Goal: Transaction & Acquisition: Purchase product/service

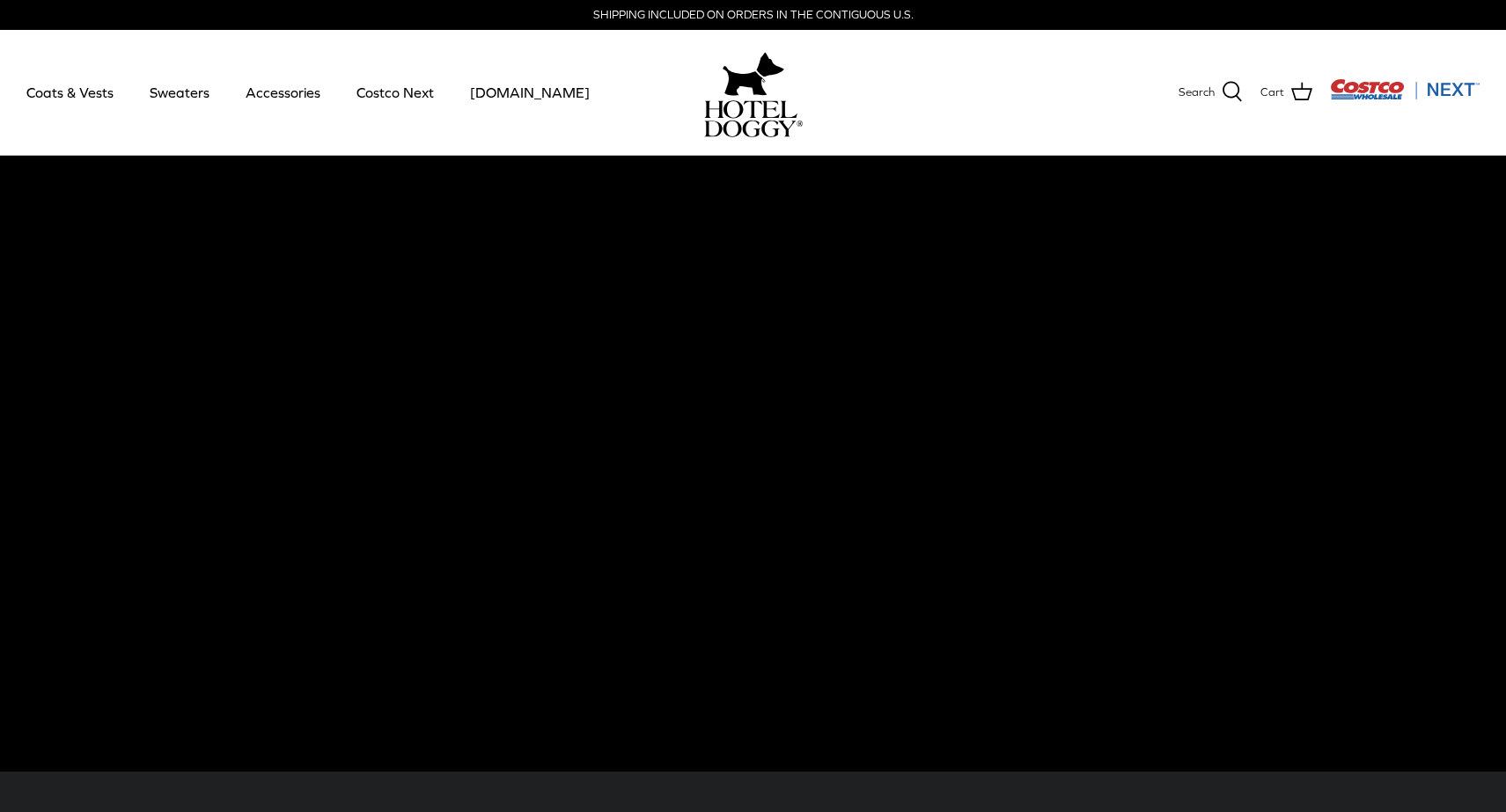
click at [753, 468] on video at bounding box center [753, 463] width 1506 height 617
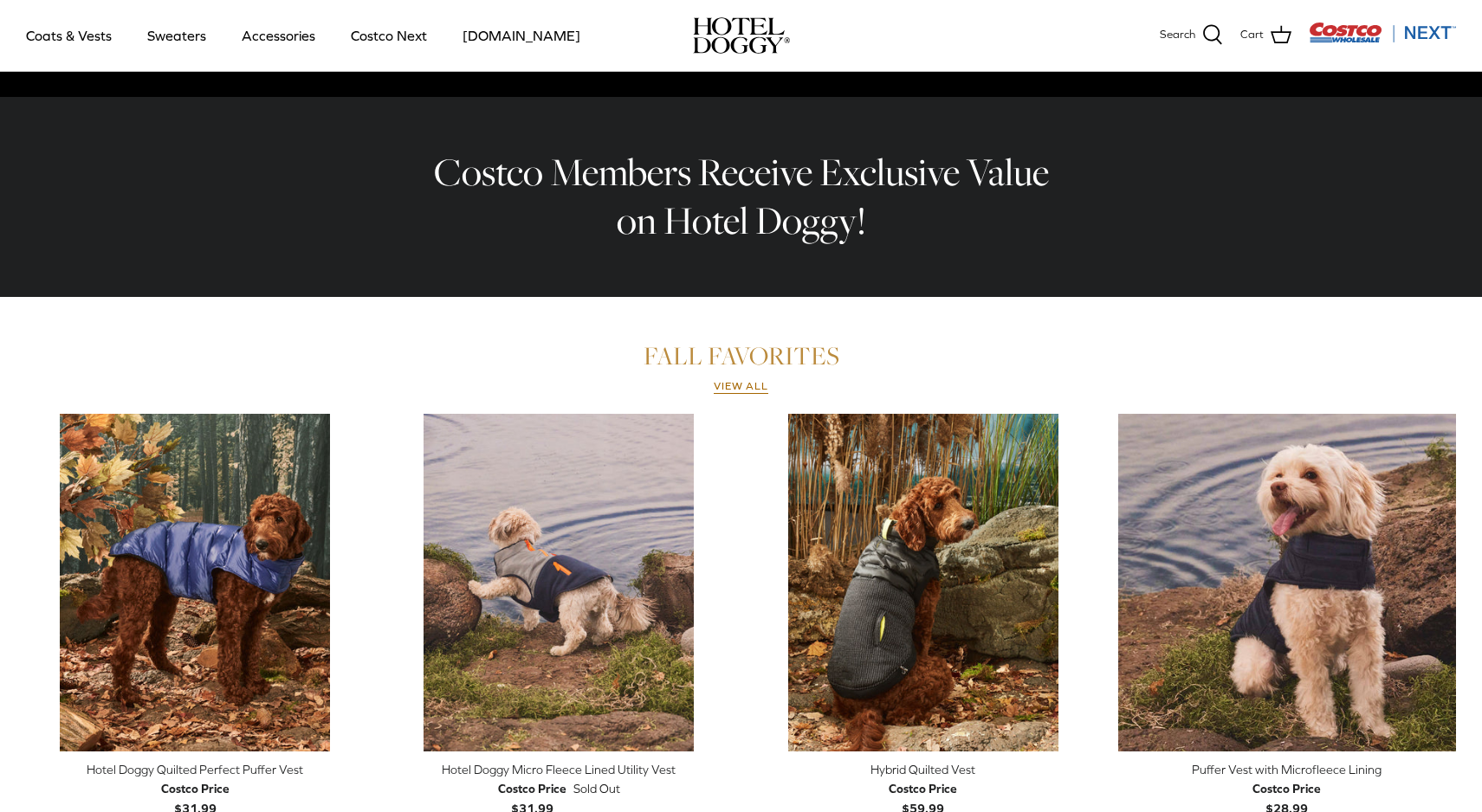
scroll to position [794, 0]
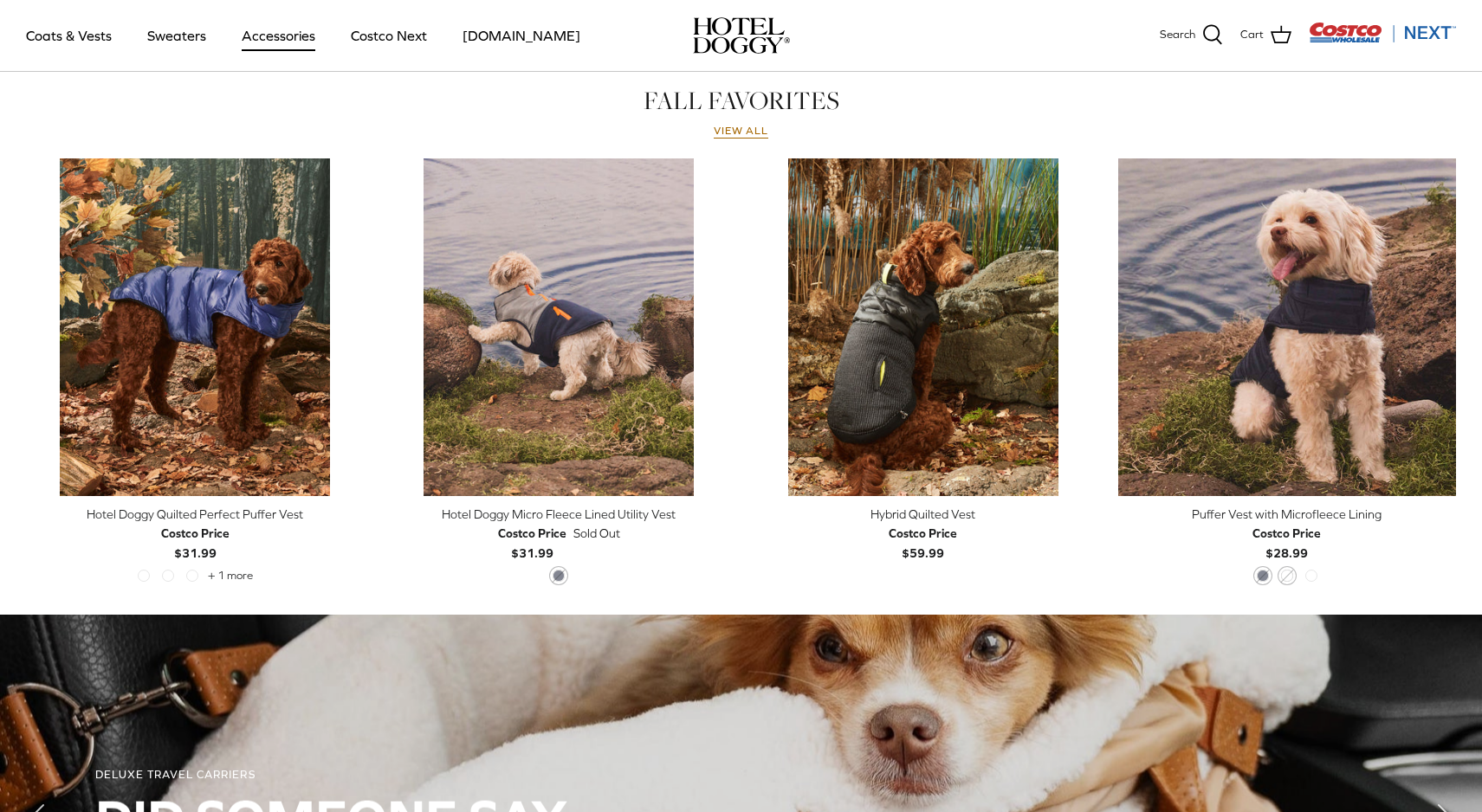
click at [296, 41] on link "Accessories" at bounding box center [279, 35] width 105 height 59
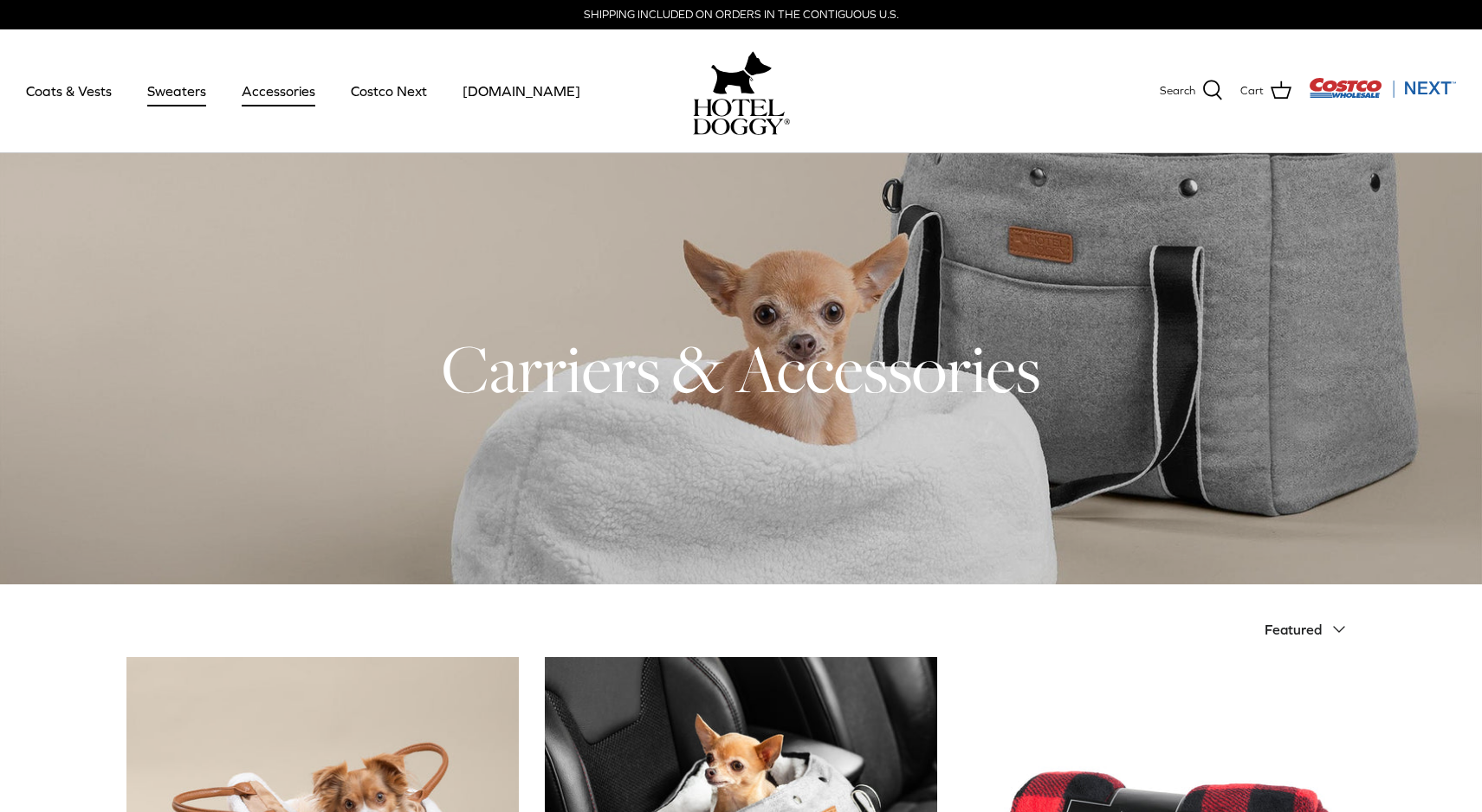
click at [178, 96] on link "Sweaters" at bounding box center [176, 91] width 90 height 59
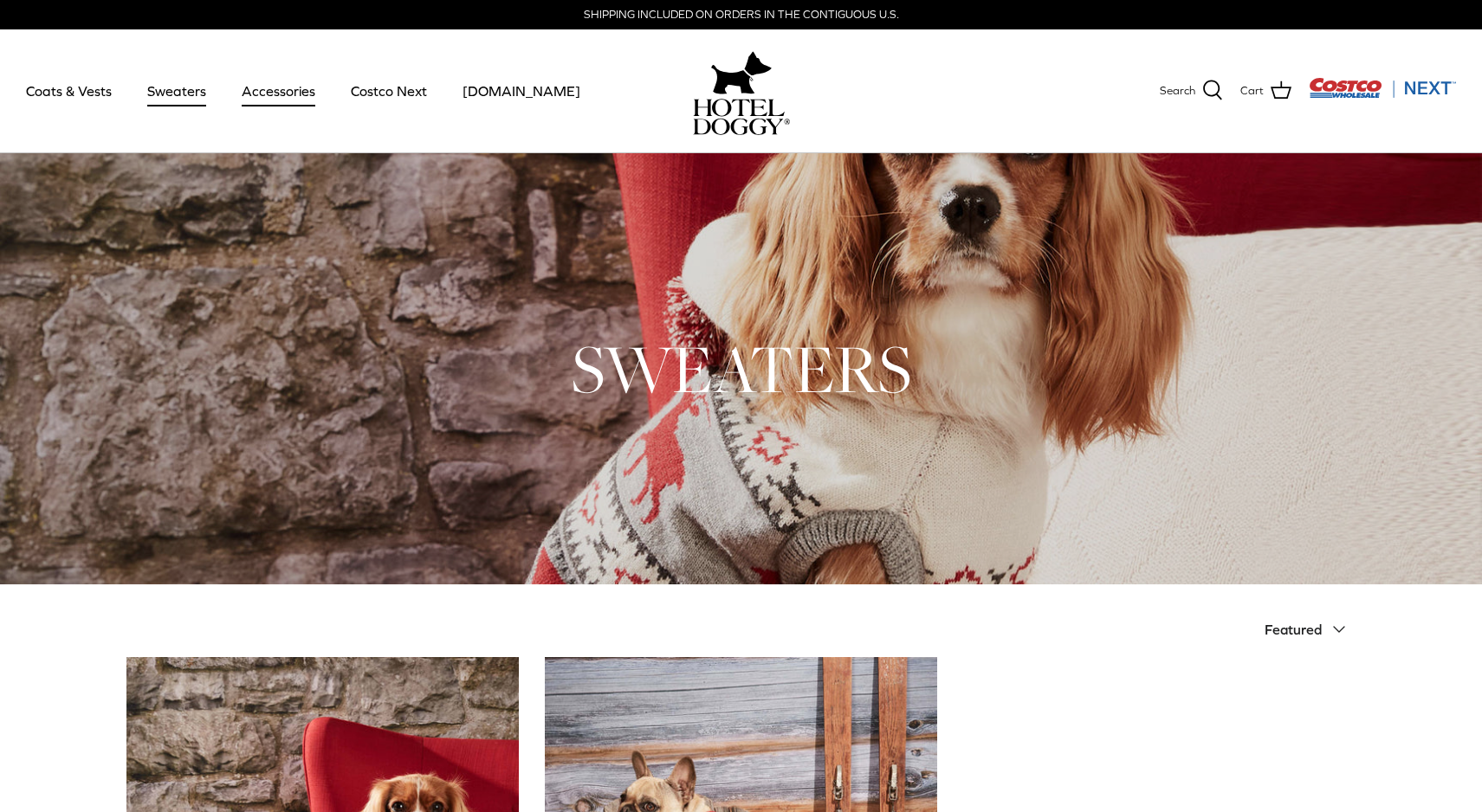
click at [279, 87] on link "Accessories" at bounding box center [279, 91] width 105 height 59
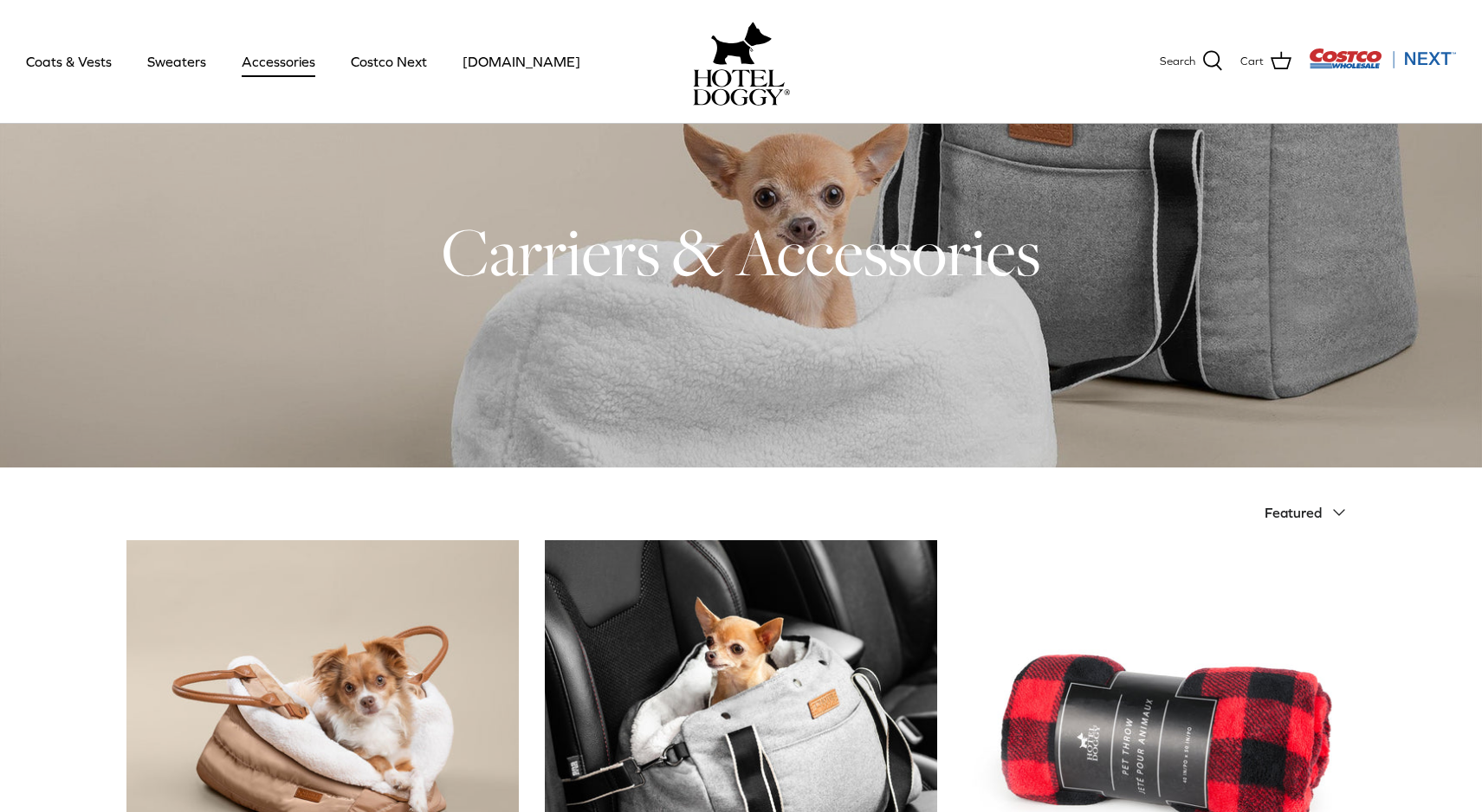
scroll to position [327, 0]
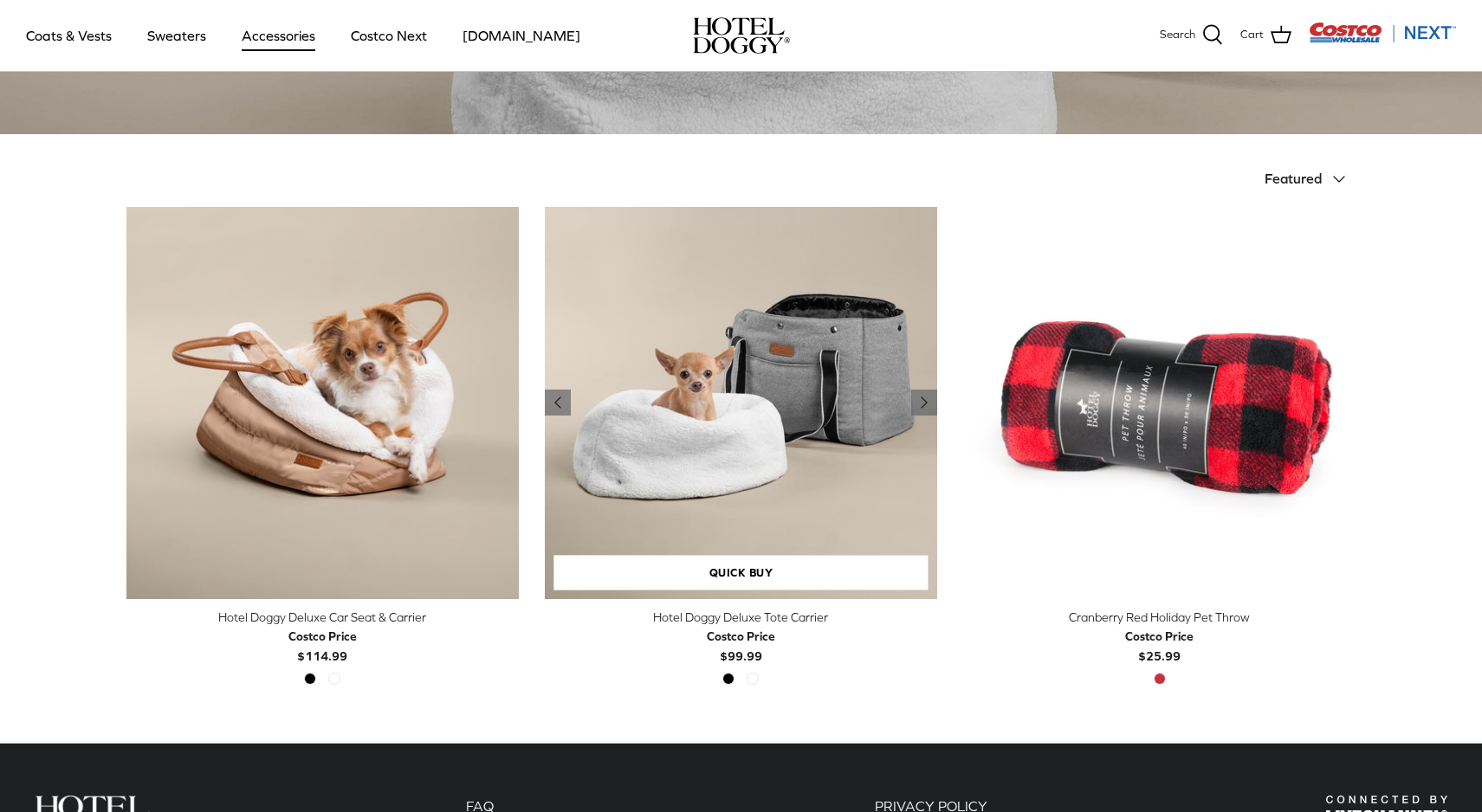
click at [730, 444] on img "Hotel Doggy Deluxe Tote Carrier" at bounding box center [741, 403] width 392 height 392
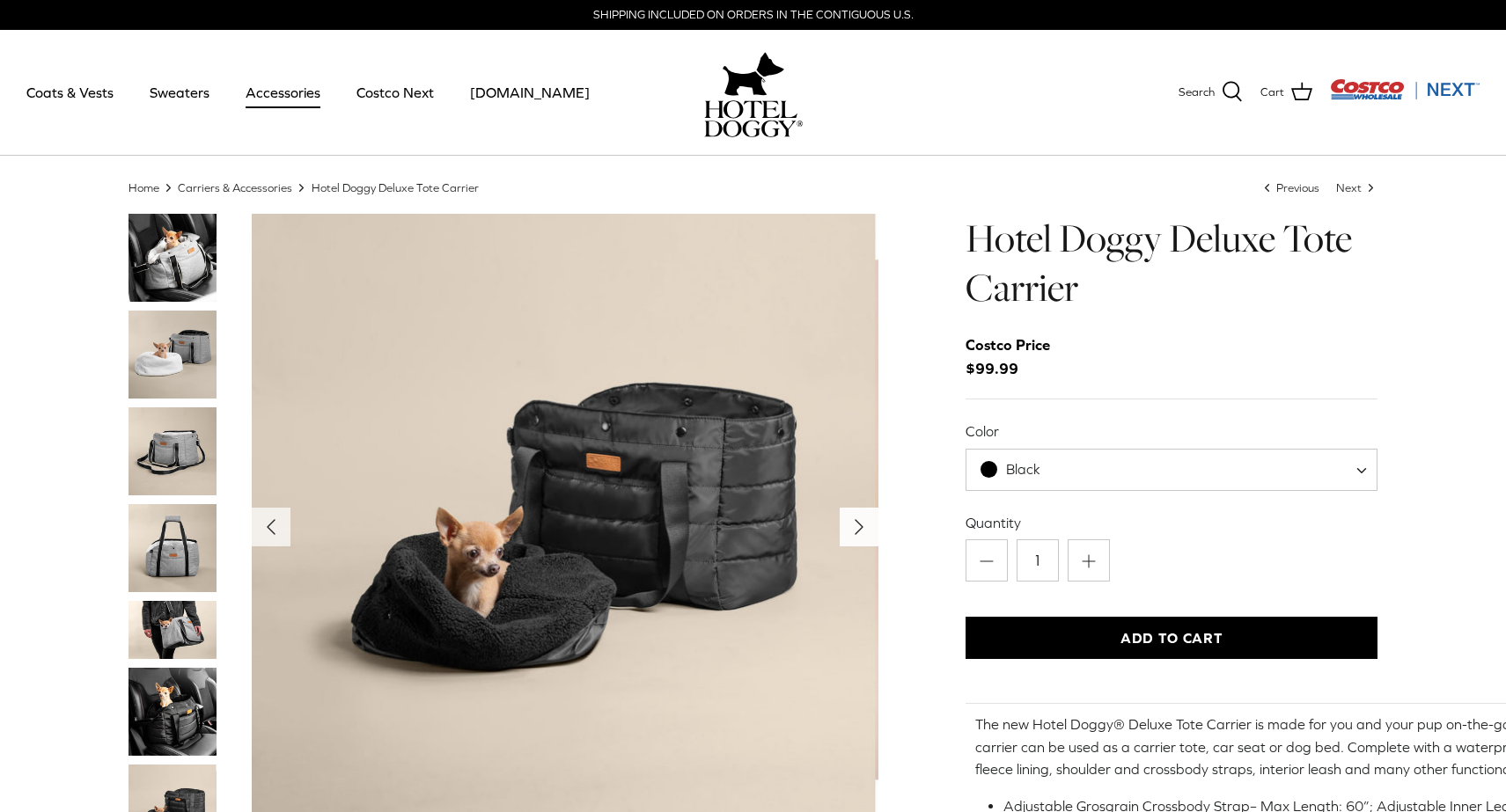
click at [845, 526] on icon "Right" at bounding box center [860, 527] width 29 height 29
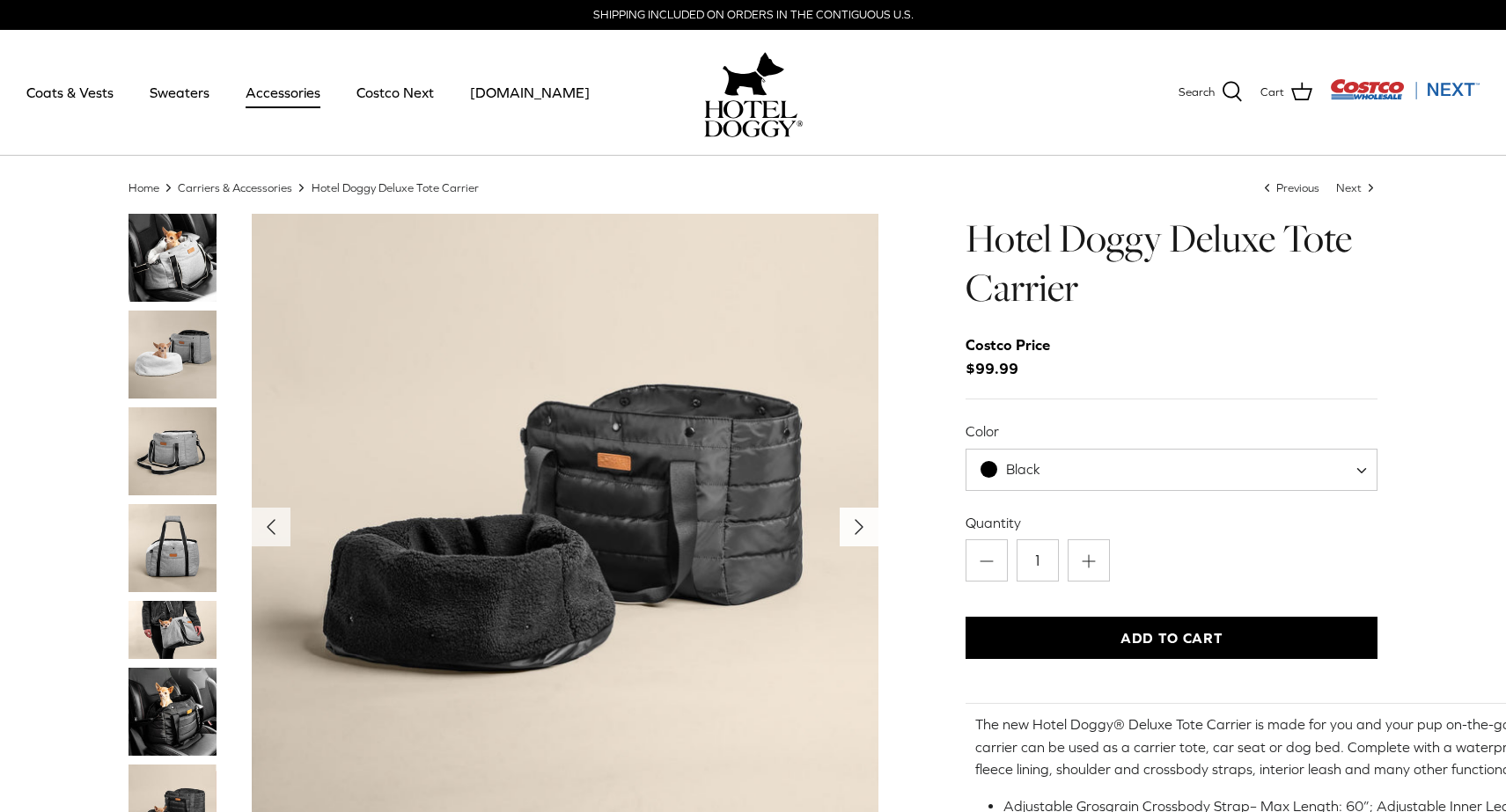
click at [845, 526] on icon "Right" at bounding box center [860, 527] width 29 height 29
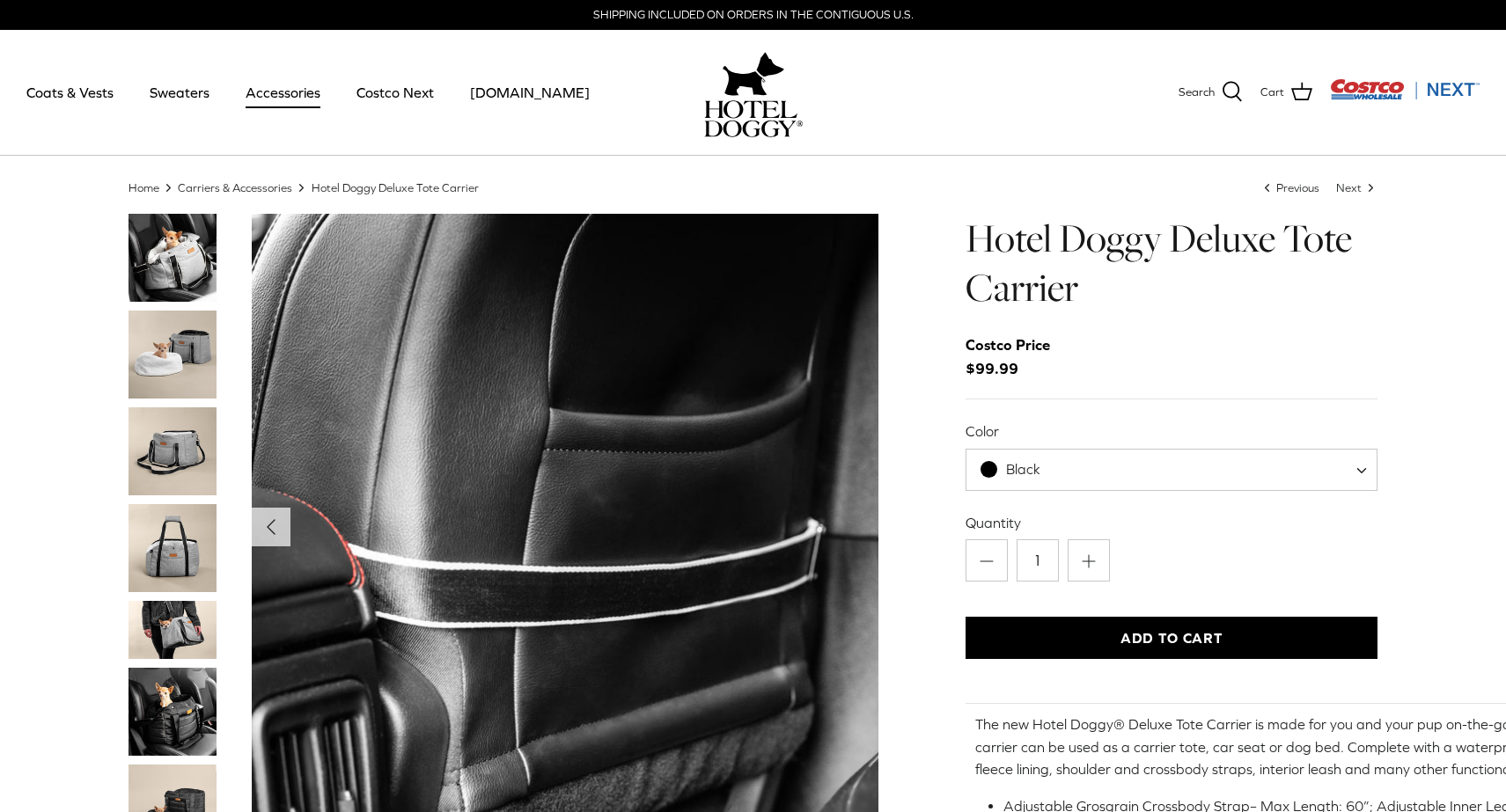
click at [845, 526] on img "Show Gallery" at bounding box center [565, 527] width 627 height 627
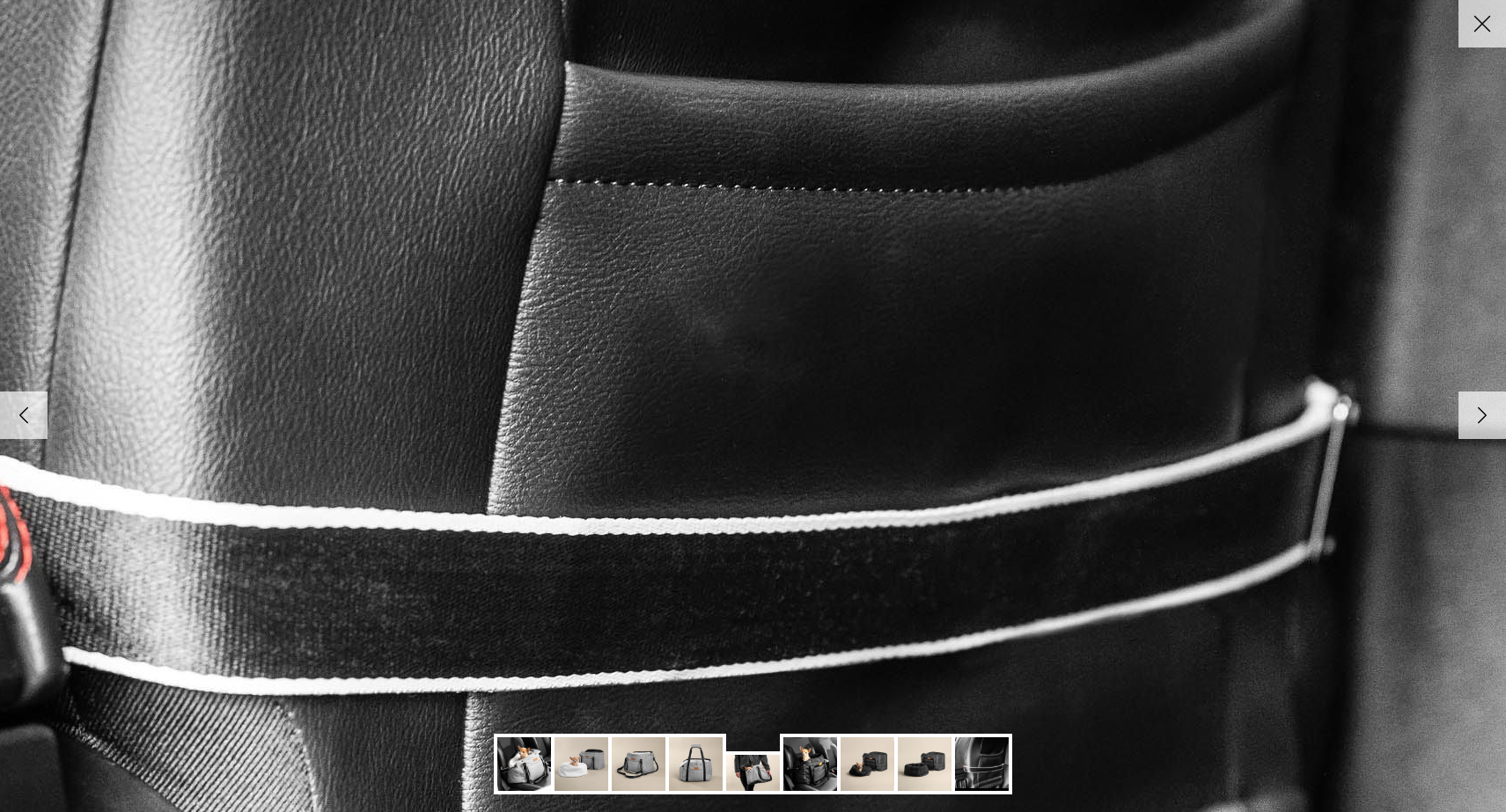
click at [1485, 409] on icon "Right" at bounding box center [1482, 415] width 30 height 30
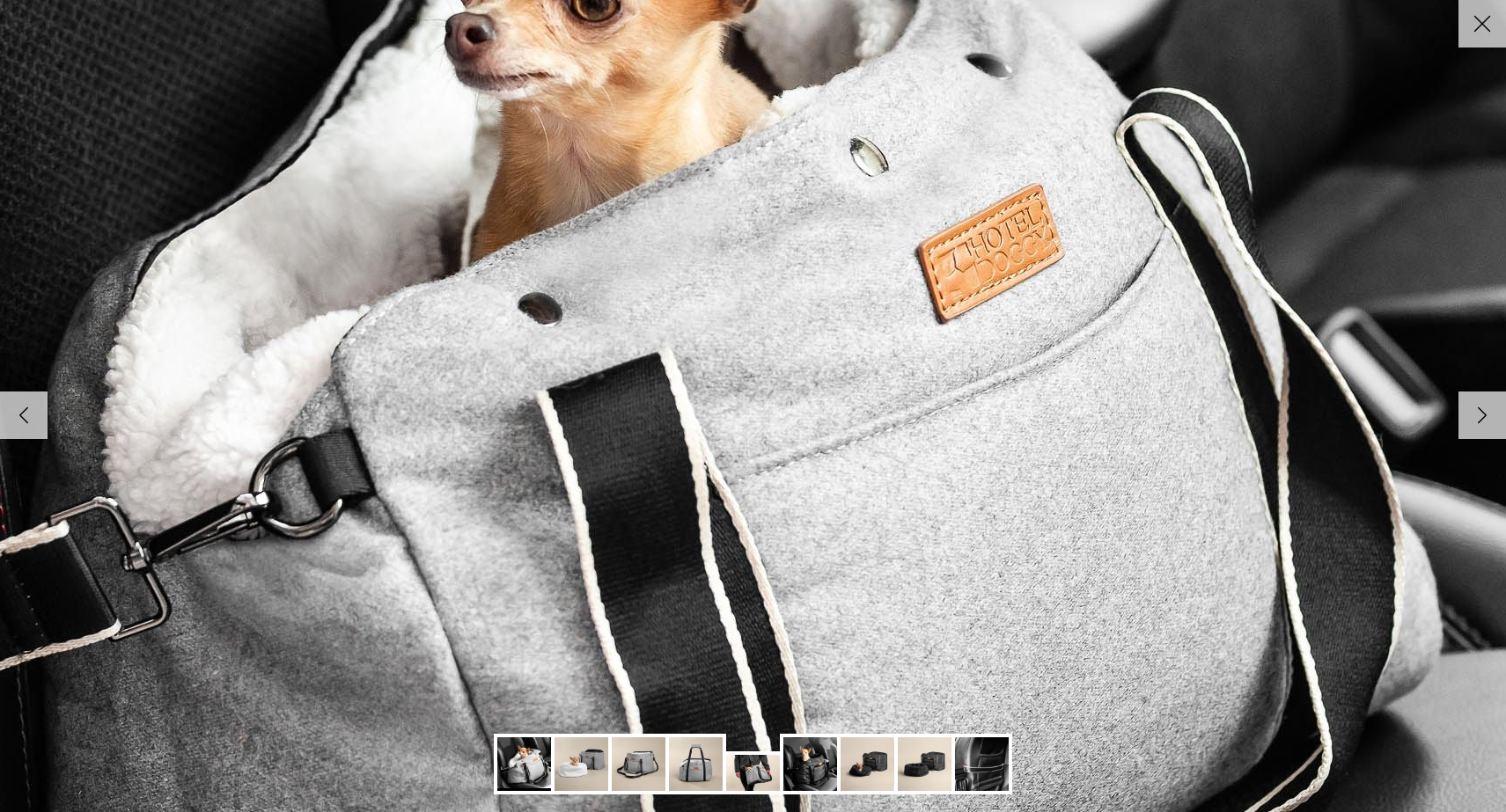
click at [1480, 409] on icon "Right" at bounding box center [1482, 415] width 30 height 30
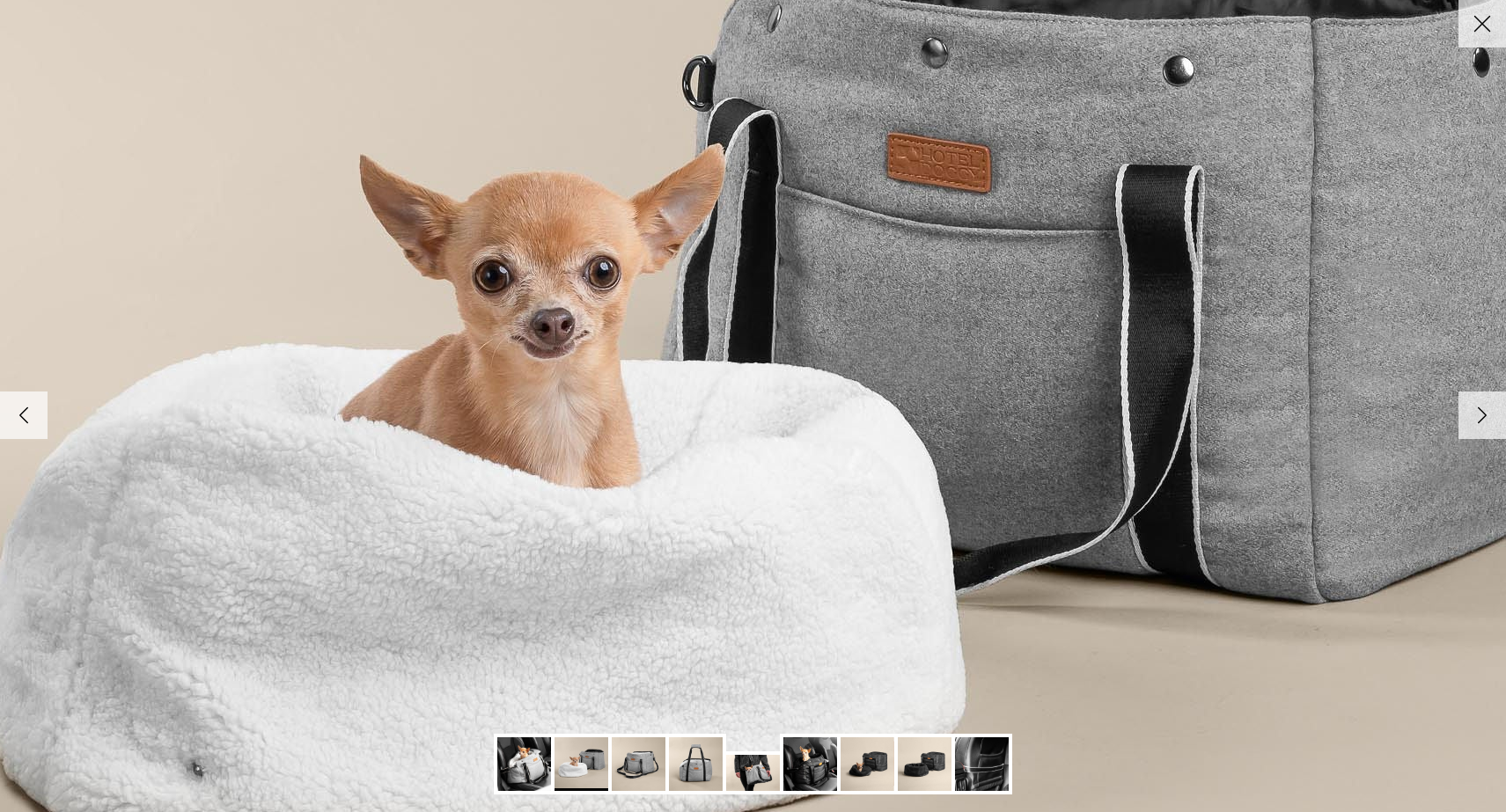
click at [1480, 408] on icon "Right" at bounding box center [1482, 415] width 30 height 30
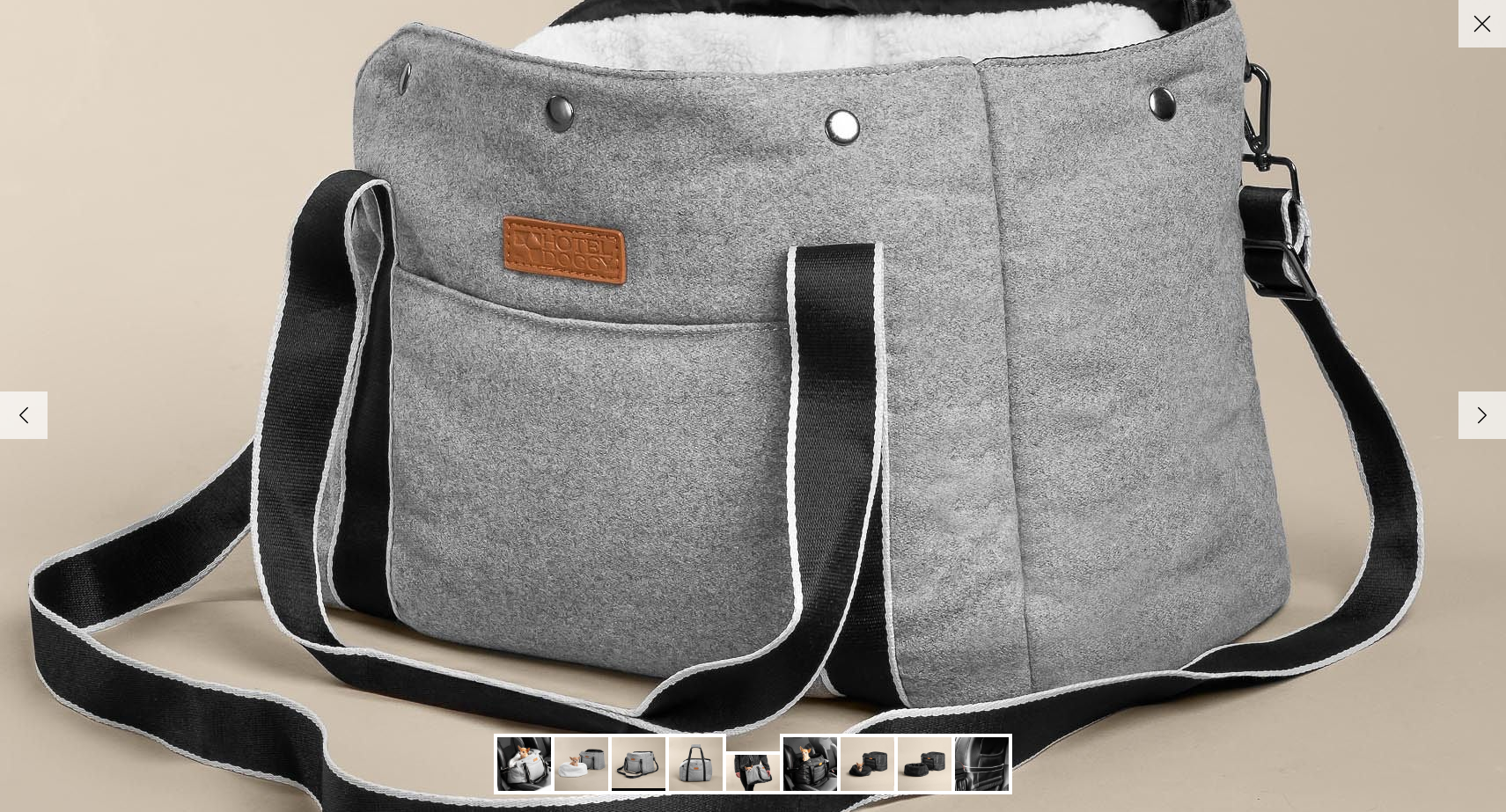
click at [1480, 408] on icon "Right" at bounding box center [1482, 415] width 30 height 30
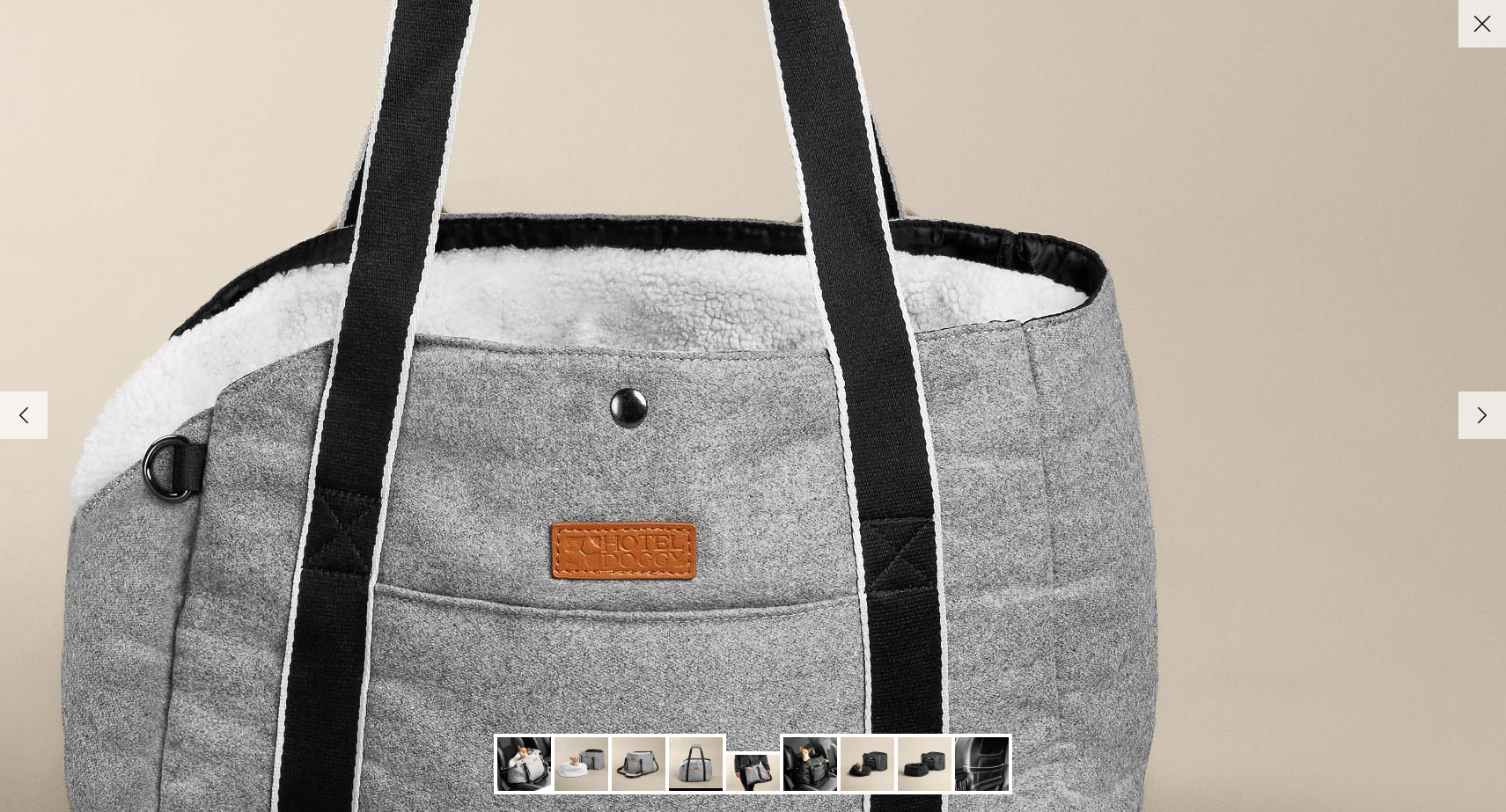
click at [1480, 409] on icon "Right" at bounding box center [1482, 415] width 30 height 30
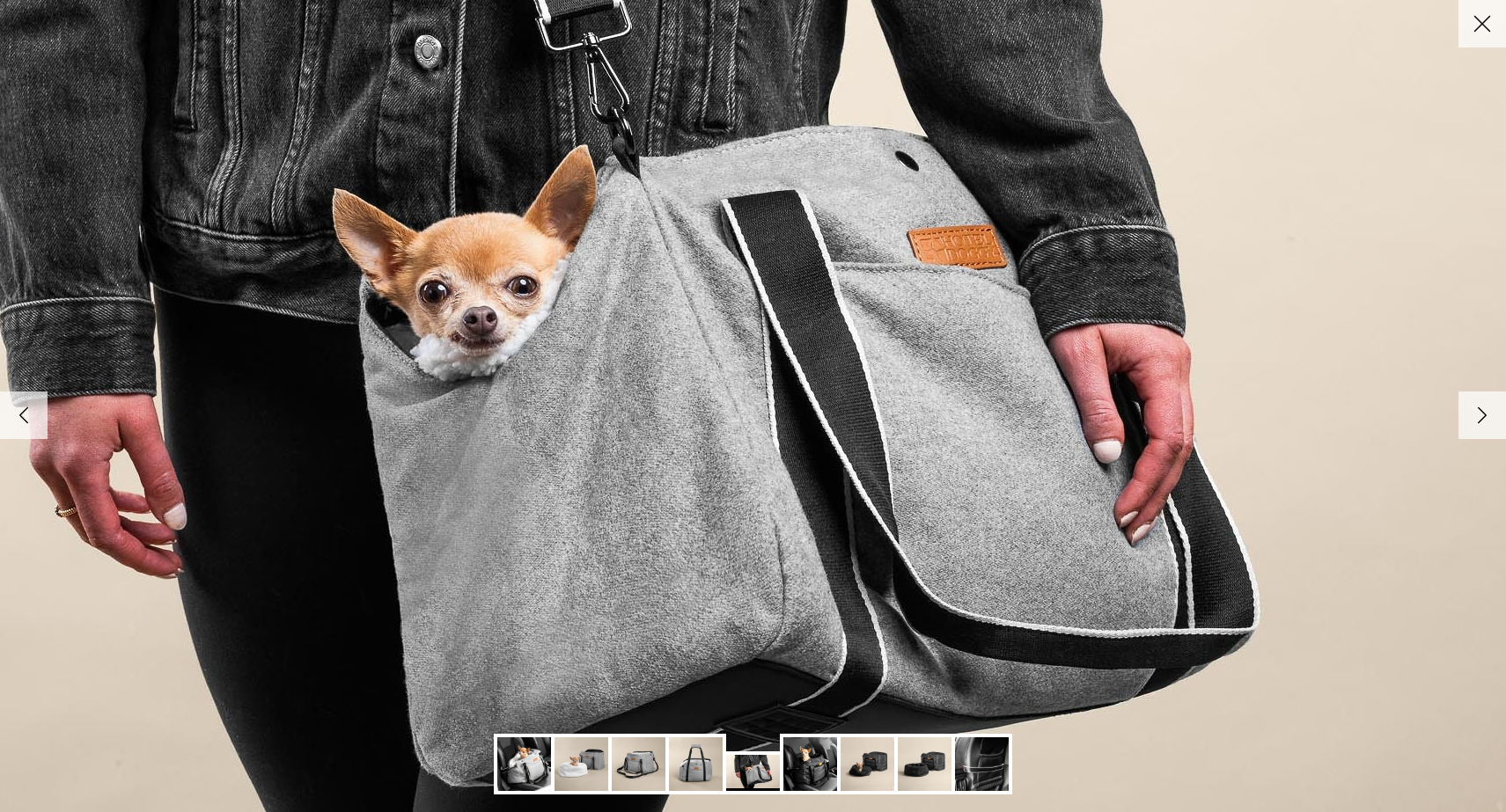
click at [1481, 405] on icon "Right" at bounding box center [1482, 415] width 30 height 30
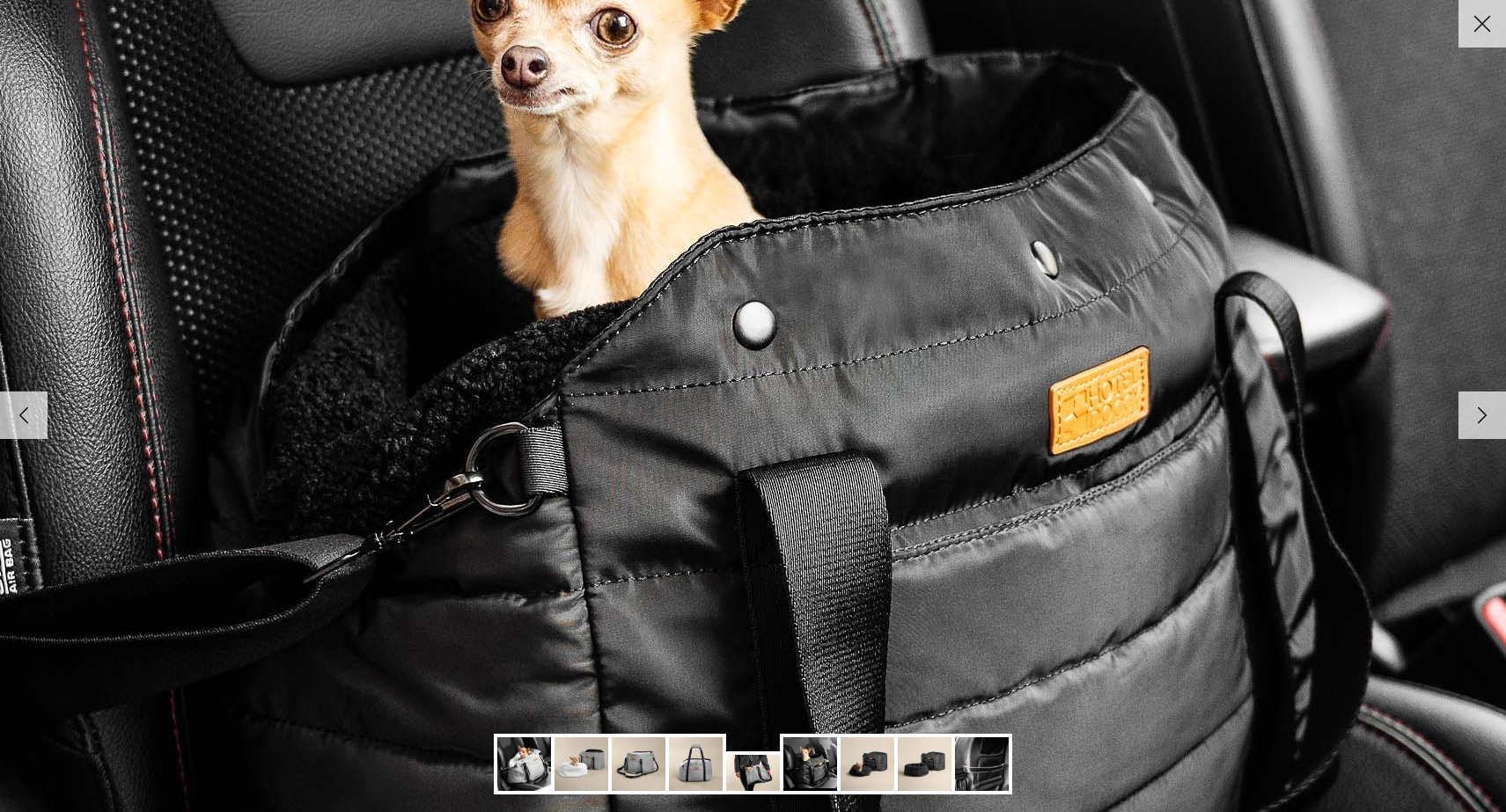
click at [1481, 405] on icon "Right" at bounding box center [1482, 415] width 30 height 30
